Goal: Task Accomplishment & Management: Manage account settings

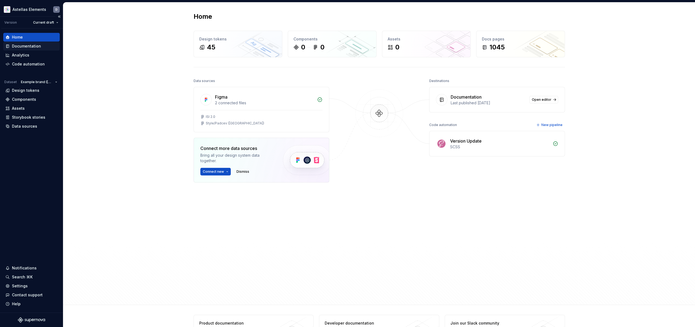
click at [36, 47] on div "Documentation" at bounding box center [26, 45] width 29 height 5
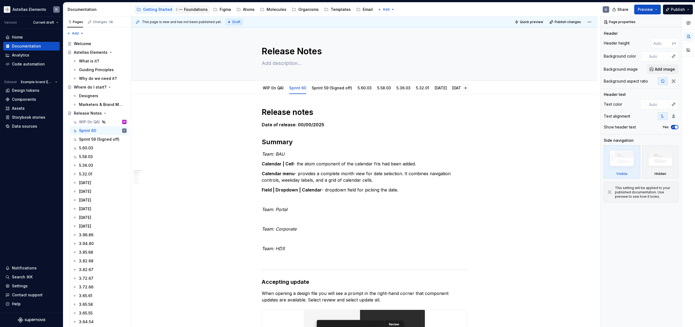
click at [196, 8] on div "Foundations" at bounding box center [196, 9] width 24 height 5
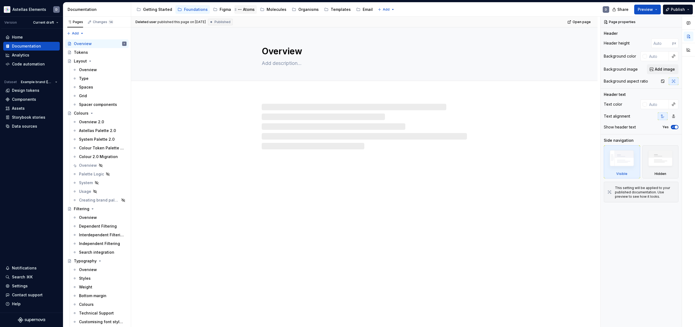
click at [243, 10] on div "Atoms" at bounding box center [249, 9] width 12 height 5
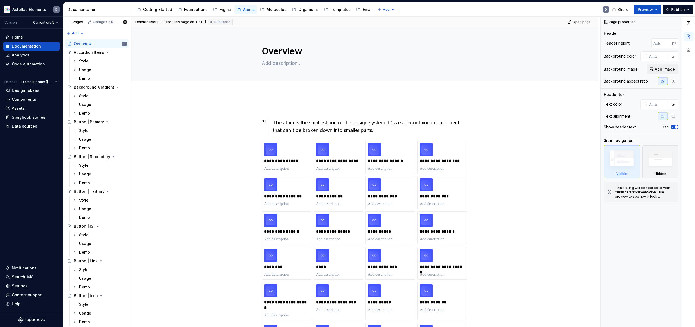
click at [0, 0] on button "Page tree" at bounding box center [0, 0] width 0 height 0
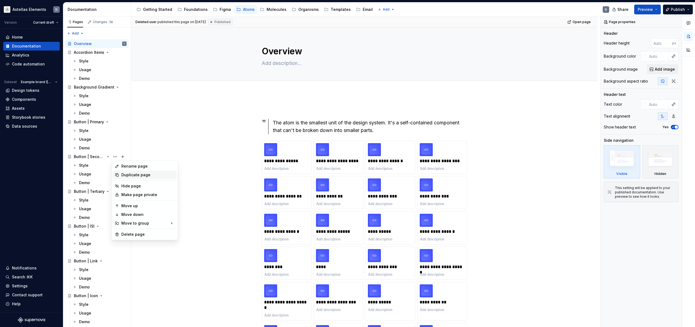
click at [127, 176] on div "Duplicate page" at bounding box center [147, 174] width 53 height 5
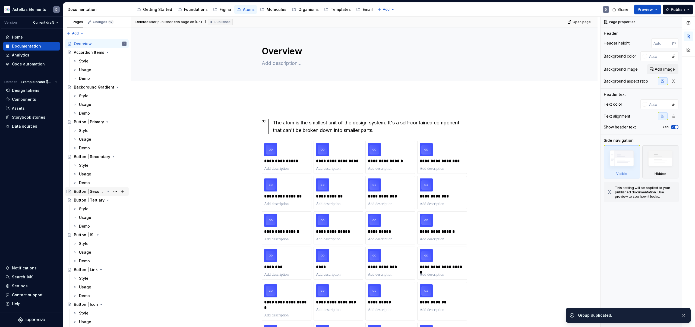
click at [107, 191] on icon "Page tree" at bounding box center [108, 191] width 4 height 4
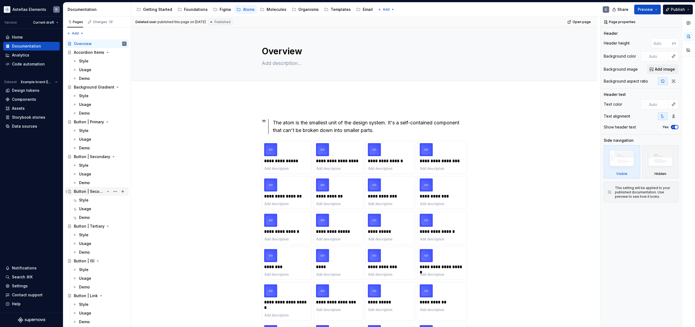
click at [109, 192] on icon "Page tree" at bounding box center [108, 191] width 4 height 4
click at [108, 192] on icon "Page tree" at bounding box center [108, 191] width 4 height 4
click at [114, 192] on button "Page tree" at bounding box center [115, 192] width 8 height 8
click at [28, 173] on html "Astellas Elements D Version Current draft Home Documentation Analytics Code aut…" at bounding box center [347, 163] width 695 height 327
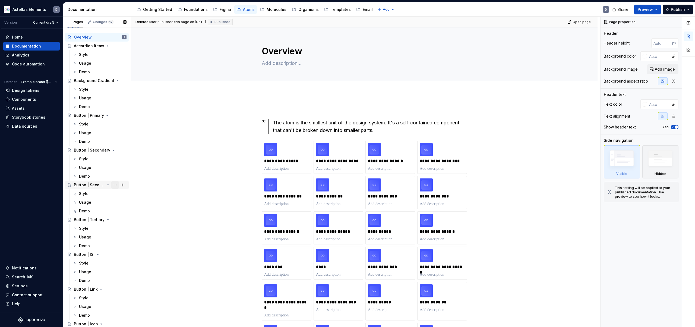
click at [117, 185] on button "Page tree" at bounding box center [115, 185] width 8 height 8
click at [47, 172] on html "Astellas Elements D Version Current draft Home Documentation Analytics Code aut…" at bounding box center [347, 163] width 695 height 327
click at [117, 185] on button "Page tree" at bounding box center [115, 185] width 8 height 8
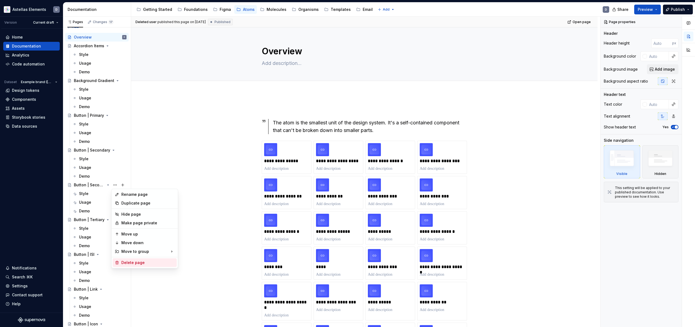
click at [129, 262] on div "Delete page" at bounding box center [147, 262] width 53 height 5
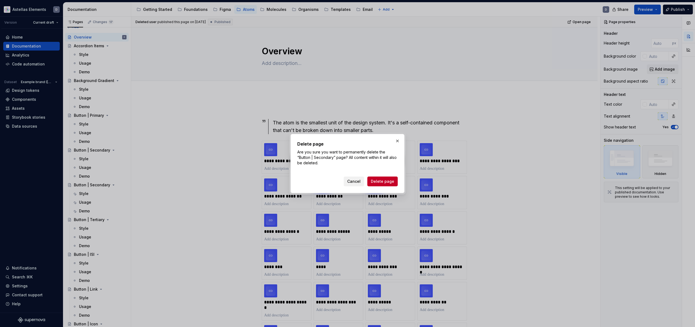
click at [354, 183] on span "Cancel" at bounding box center [353, 181] width 13 height 5
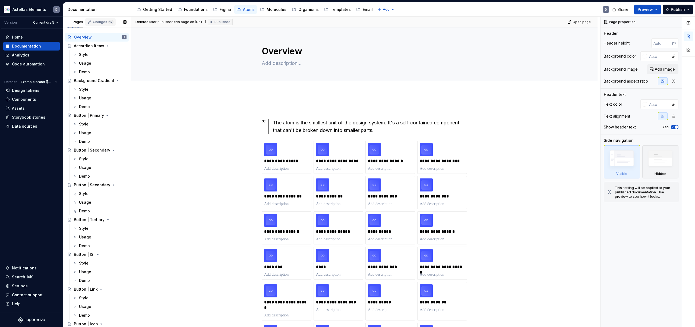
click at [96, 23] on div "Changes 17" at bounding box center [103, 22] width 21 height 4
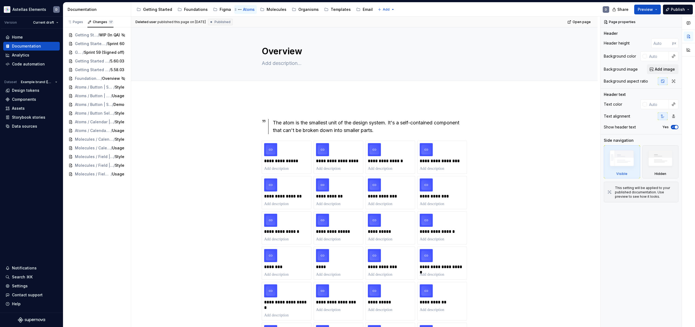
click at [247, 10] on div "Atoms" at bounding box center [249, 9] width 12 height 5
click at [77, 23] on div "Pages" at bounding box center [75, 22] width 16 height 4
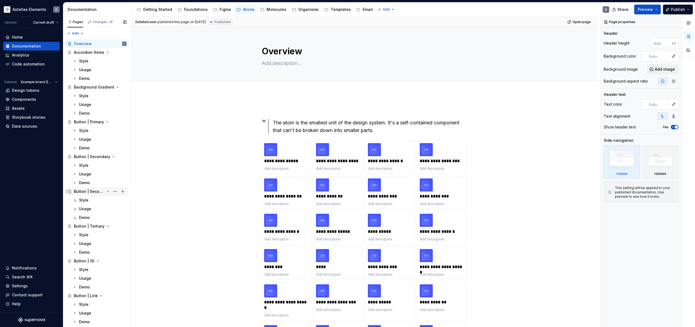
click at [99, 191] on div "Button | Secondary" at bounding box center [89, 191] width 31 height 5
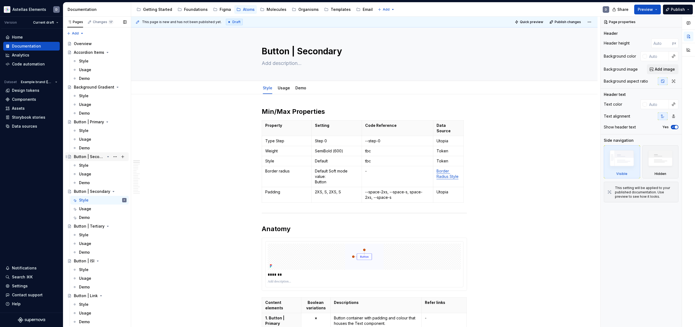
click at [99, 157] on div "Button | Secondary" at bounding box center [89, 156] width 31 height 5
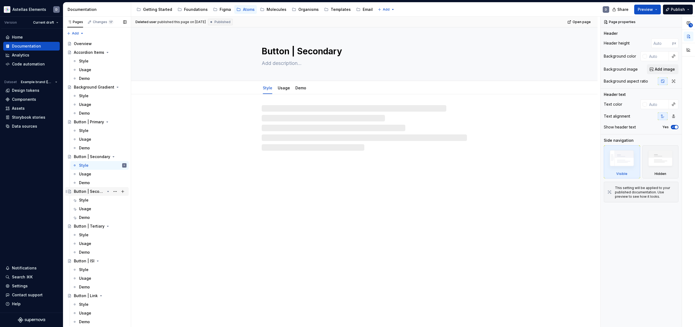
click at [98, 192] on div "Button | Secondary" at bounding box center [89, 191] width 31 height 5
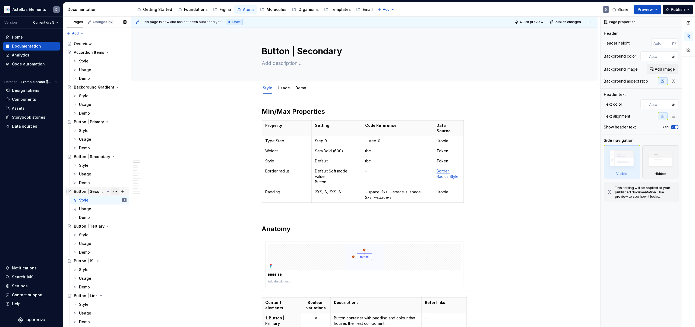
click at [115, 192] on button "Page tree" at bounding box center [115, 192] width 8 height 8
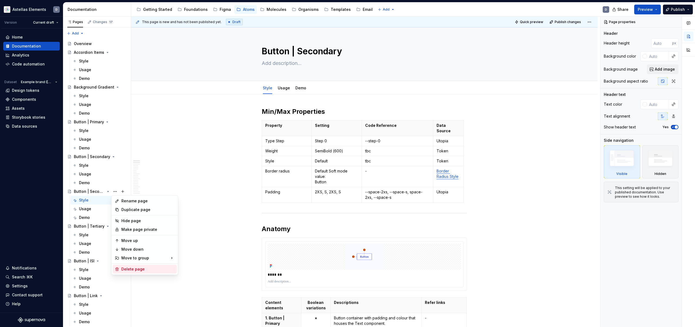
click at [161, 269] on div "Delete page" at bounding box center [147, 268] width 53 height 5
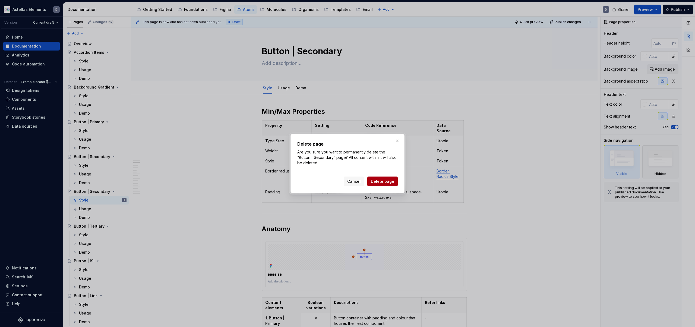
click at [388, 181] on span "Delete page" at bounding box center [382, 181] width 23 height 5
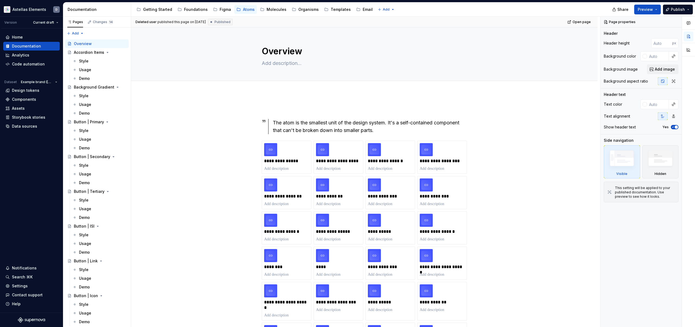
type textarea "*"
